Goal: Find specific page/section: Find specific page/section

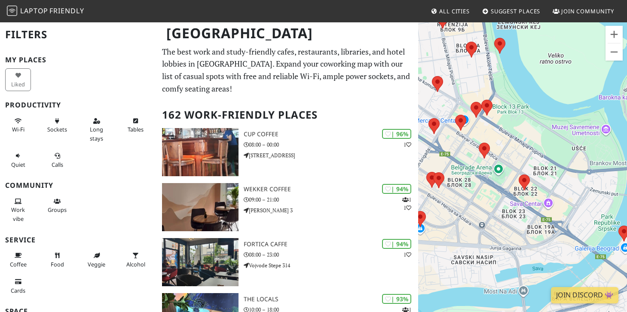
drag, startPoint x: 515, startPoint y: 293, endPoint x: 543, endPoint y: 99, distance: 195.5
click at [543, 98] on div at bounding box center [522, 177] width 209 height 312
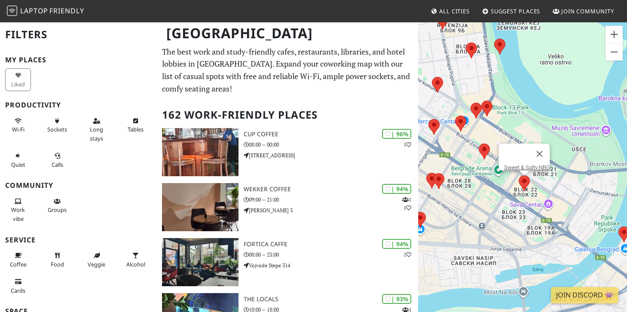
click at [519, 175] on area at bounding box center [519, 175] width 0 height 0
click at [97, 134] on button "Long stays" at bounding box center [96, 129] width 26 height 31
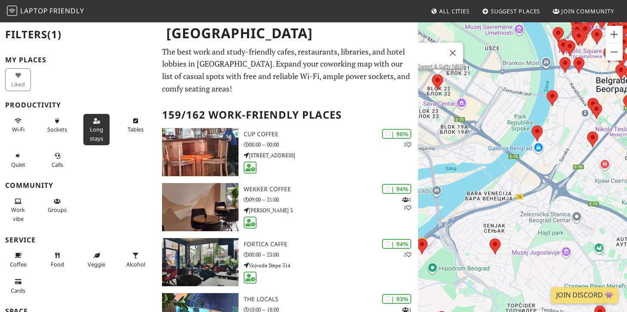
drag, startPoint x: 455, startPoint y: 141, endPoint x: 601, endPoint y: 207, distance: 159.9
click at [601, 207] on div "Sweet & Salty NBG" at bounding box center [522, 177] width 209 height 312
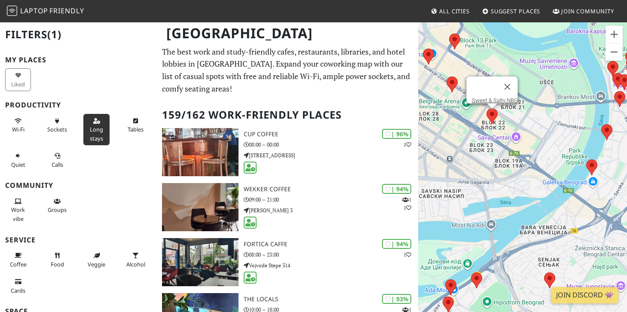
click at [487, 108] on area at bounding box center [487, 108] width 0 height 0
click at [487, 97] on link "Sweet & Salty NBG" at bounding box center [495, 100] width 46 height 6
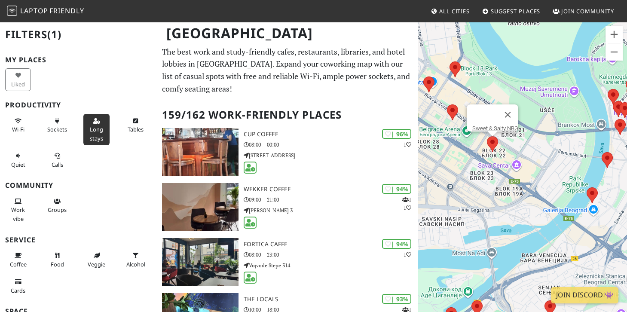
drag, startPoint x: 471, startPoint y: 163, endPoint x: 471, endPoint y: 192, distance: 28.8
click at [471, 192] on div "Sweet & Salty NBG" at bounding box center [522, 177] width 209 height 312
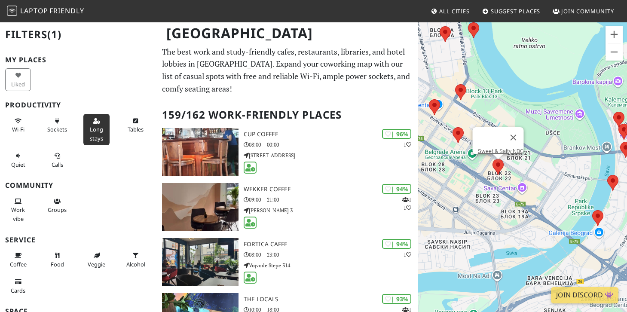
click at [495, 104] on div "Sweet & Salty NBG" at bounding box center [522, 177] width 209 height 312
click at [515, 127] on button "Close" at bounding box center [513, 137] width 21 height 21
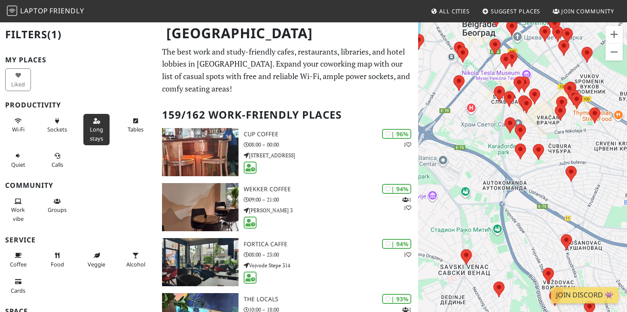
click at [89, 122] on button "Long stays" at bounding box center [96, 129] width 26 height 31
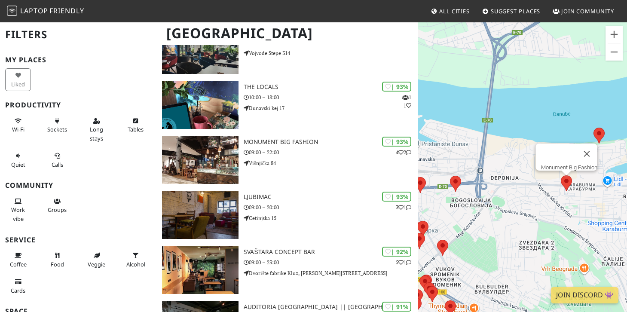
scroll to position [213, 0]
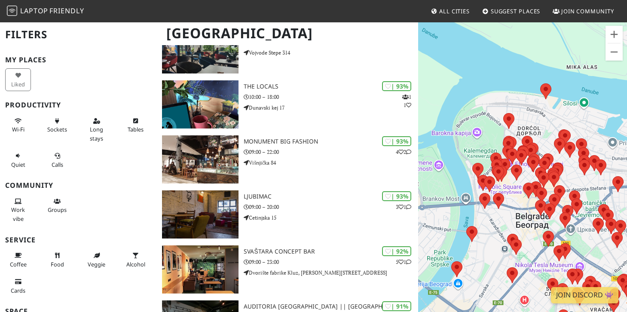
drag, startPoint x: 482, startPoint y: 178, endPoint x: 580, endPoint y: 174, distance: 99.0
click at [581, 175] on div at bounding box center [522, 177] width 209 height 312
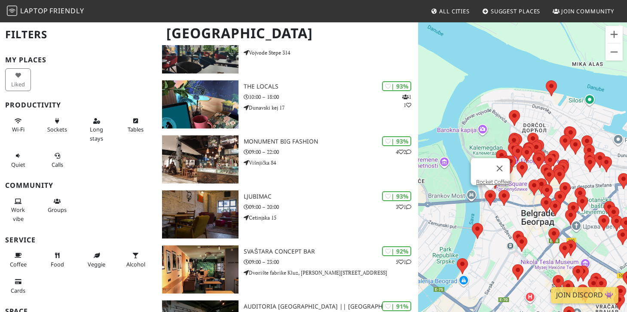
click at [485, 190] on area at bounding box center [485, 190] width 0 height 0
click at [486, 179] on link "Rocket Coffee" at bounding box center [493, 182] width 34 height 6
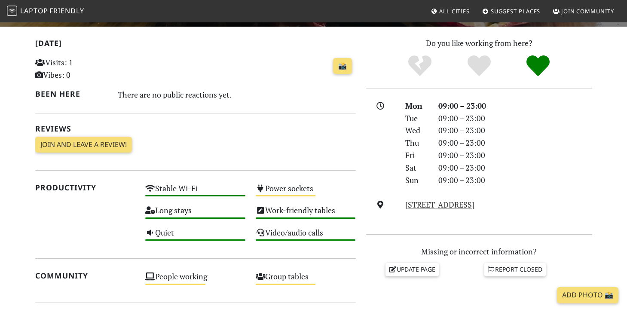
scroll to position [168, 0]
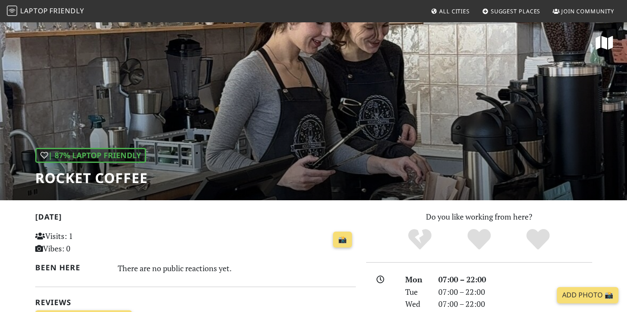
click at [435, 120] on div "| 87% Laptop Friendly Rocket Coffee" at bounding box center [313, 110] width 627 height 179
